Goal: Navigation & Orientation: Find specific page/section

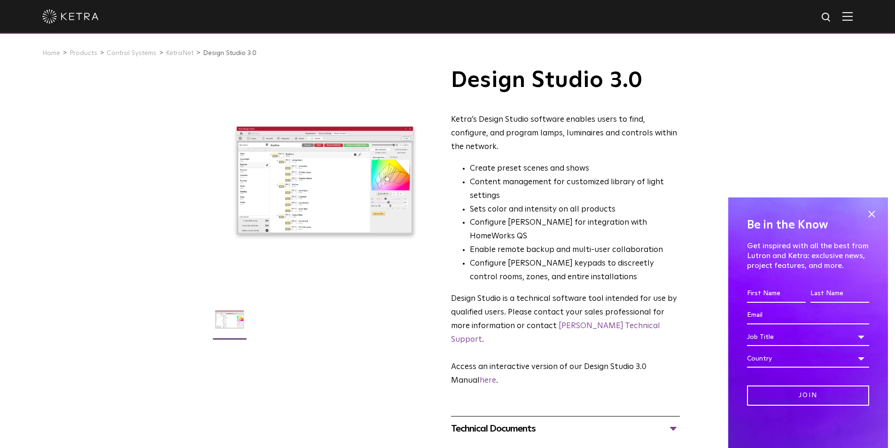
click at [846, 17] on div at bounding box center [447, 16] width 810 height 33
click at [850, 17] on img at bounding box center [847, 16] width 10 height 9
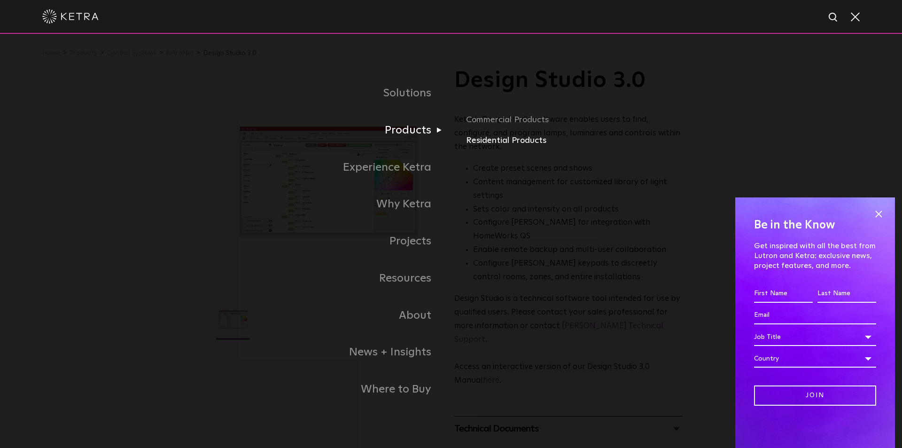
click at [479, 141] on link "Residential Products" at bounding box center [576, 141] width 220 height 14
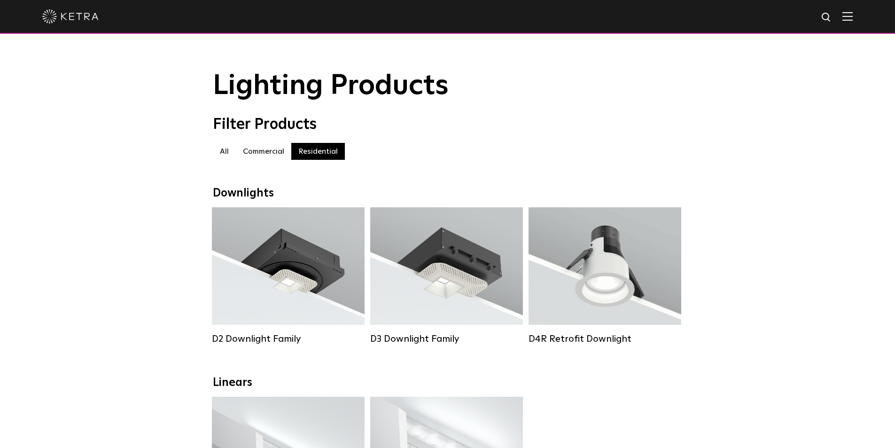
click at [257, 152] on label "Commercial" at bounding box center [263, 151] width 55 height 17
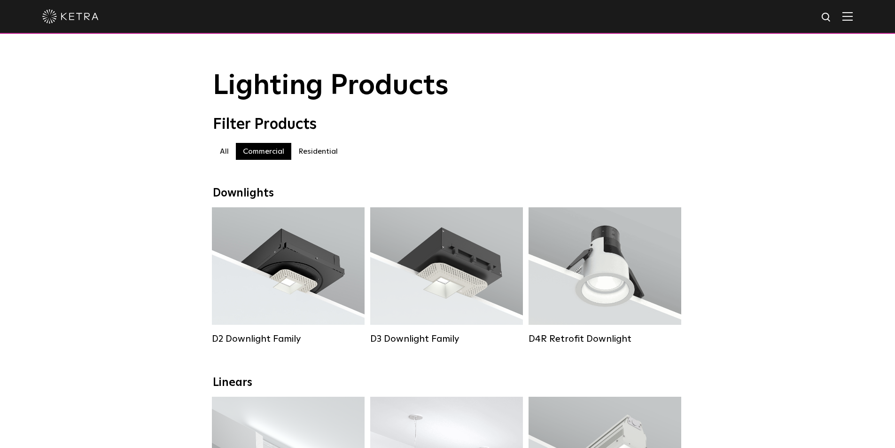
click at [228, 155] on label "All" at bounding box center [224, 151] width 23 height 17
click at [832, 20] on img at bounding box center [826, 18] width 12 height 12
click at [851, 23] on div at bounding box center [447, 16] width 810 height 33
click at [852, 21] on span at bounding box center [847, 16] width 10 height 9
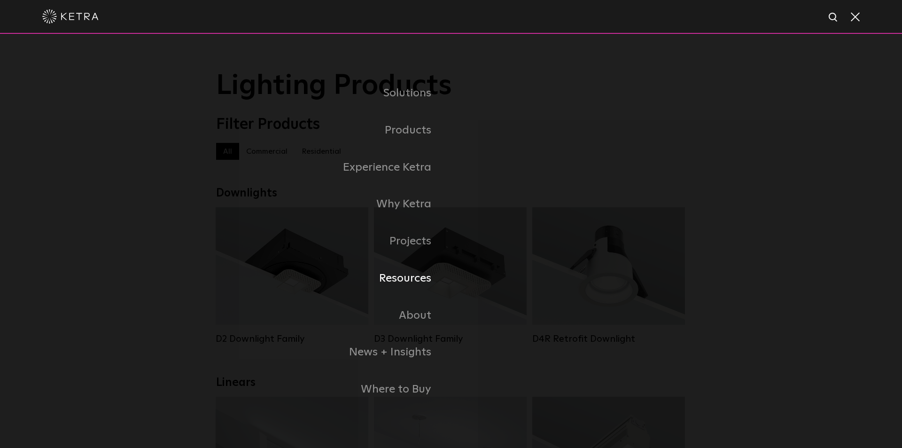
click at [424, 288] on link "Resources" at bounding box center [333, 278] width 235 height 37
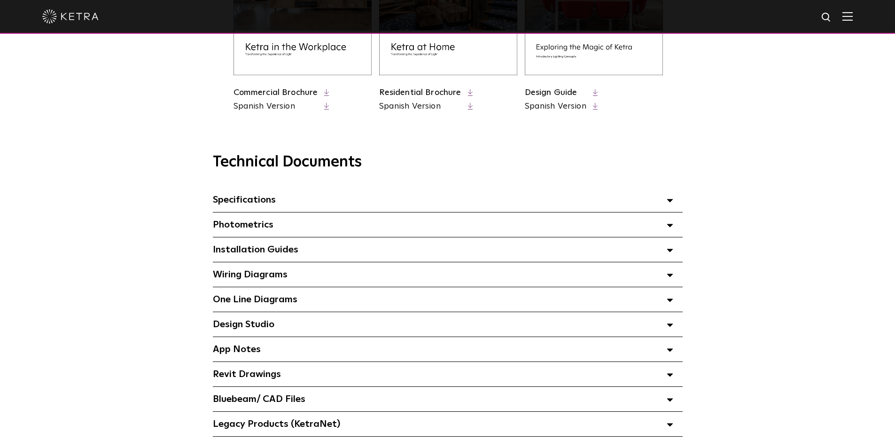
scroll to position [564, 0]
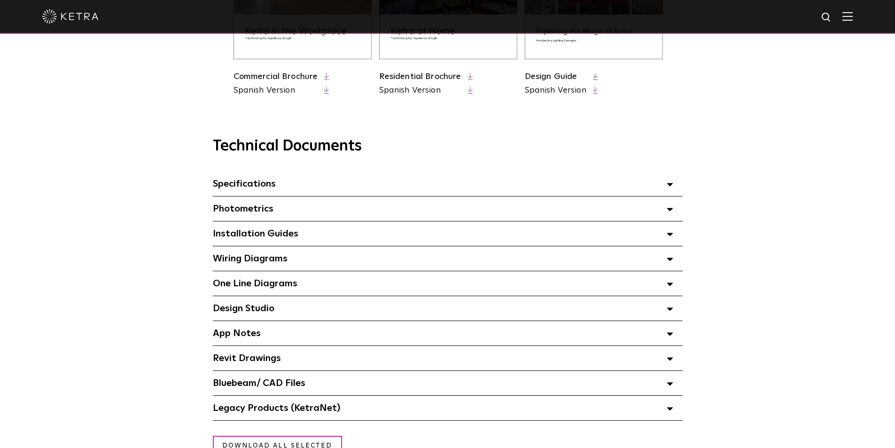
click at [255, 185] on span "Specifications Select checkboxes to use the bulk download option below" at bounding box center [244, 183] width 63 height 9
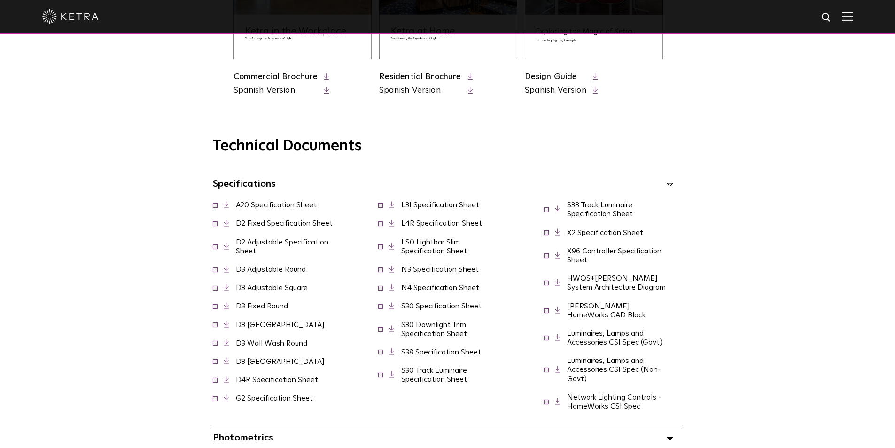
click at [255, 185] on span "Specifications Select checkboxes to use the bulk download option below" at bounding box center [244, 183] width 63 height 9
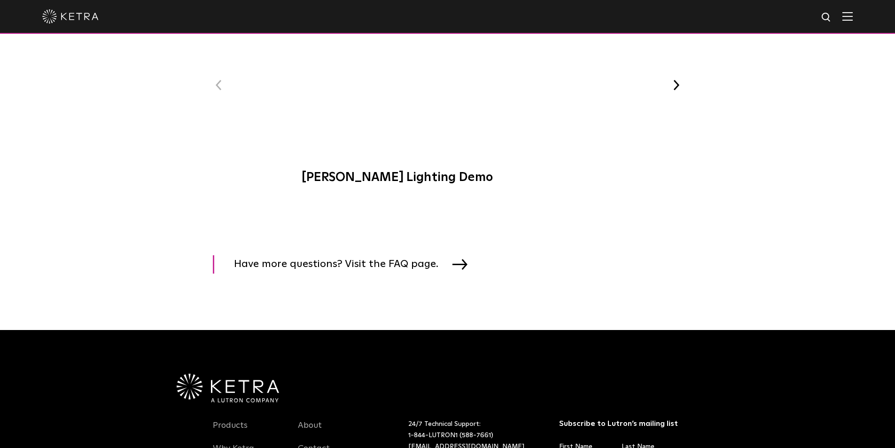
scroll to position [1451, 0]
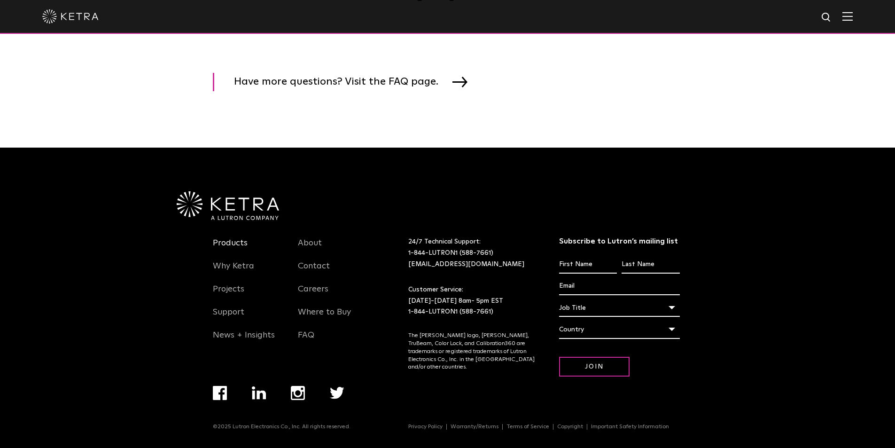
click at [230, 242] on link "Products" at bounding box center [230, 249] width 35 height 22
